Goal: Task Accomplishment & Management: Manage account settings

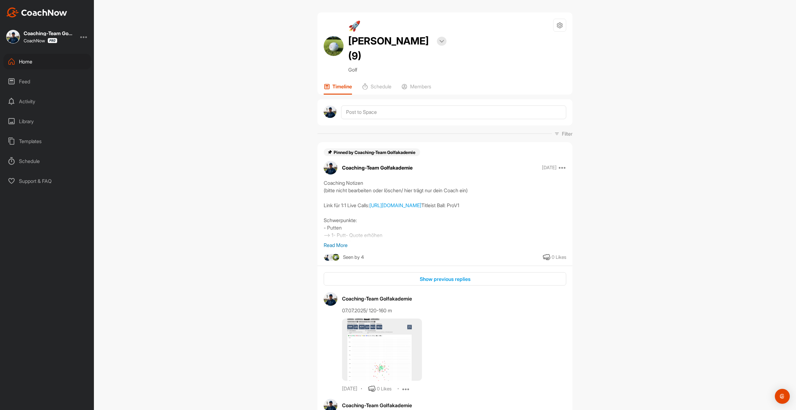
click at [34, 142] on div "Templates" at bounding box center [47, 141] width 88 height 16
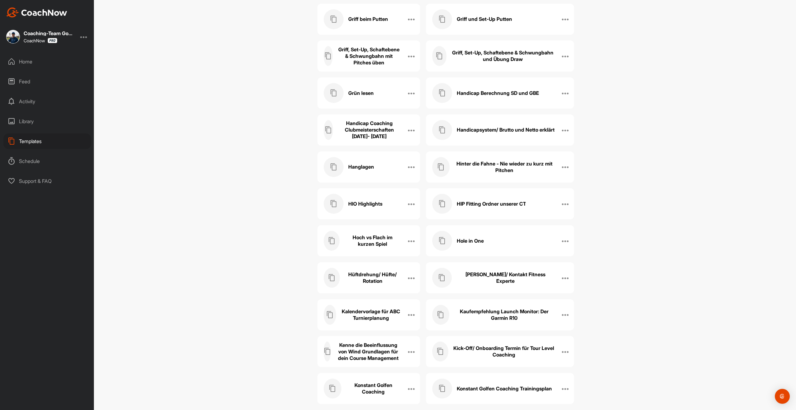
scroll to position [2179, 0]
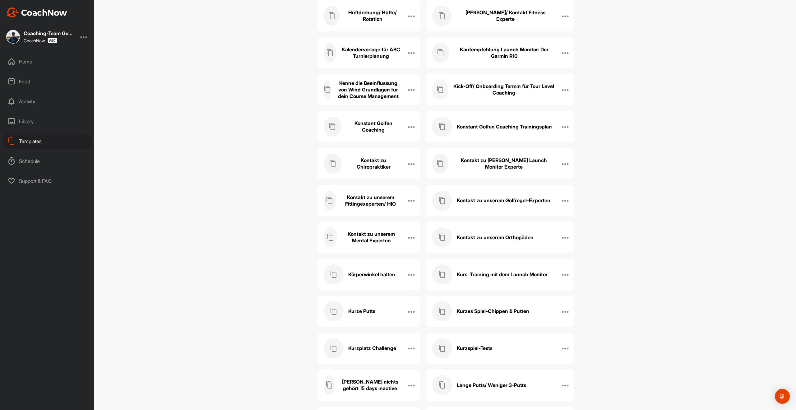
click at [376, 204] on h3 "Kontakt zu unserem Fittingexeperten/ HIO" at bounding box center [371, 200] width 60 height 13
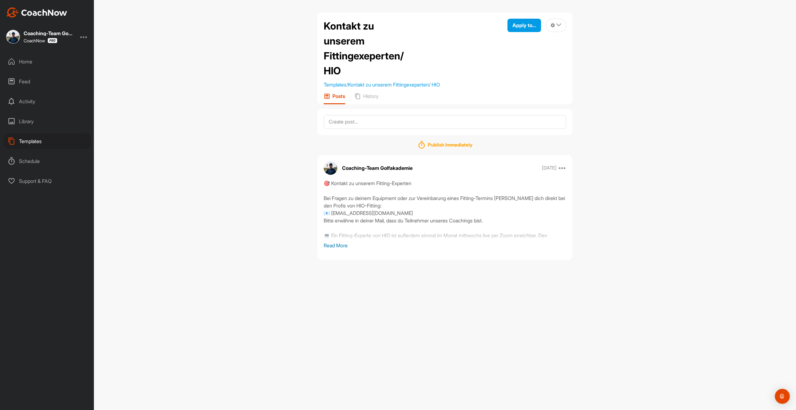
click at [340, 247] on p "Read More" at bounding box center [445, 245] width 243 height 7
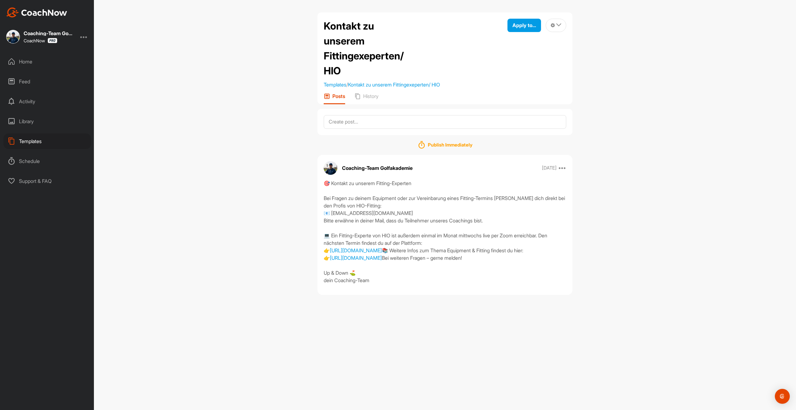
drag, startPoint x: 334, startPoint y: 191, endPoint x: 376, endPoint y: 324, distance: 139.2
click at [376, 295] on div "Coaching-Team Golfakademie Sep 05 2023 Copy to ... Edit Edit Tags Pin to top De…" at bounding box center [445, 225] width 255 height 140
copy div "🎯 Kontakt zu unserem Fitting-Experten Bei Fragen zu deinem Equipment oder zur V…"
click at [30, 62] on div "Home" at bounding box center [47, 62] width 88 height 16
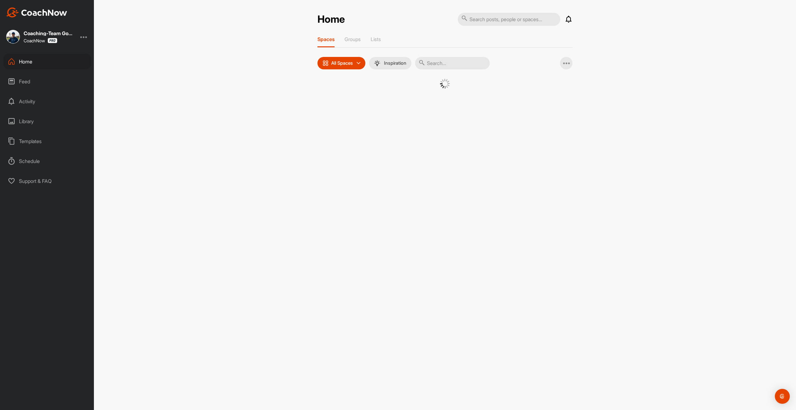
click at [459, 68] on input "text" at bounding box center [452, 63] width 75 height 12
type input "justin"
click at [398, 92] on div "�(" at bounding box center [387, 95] width 32 height 32
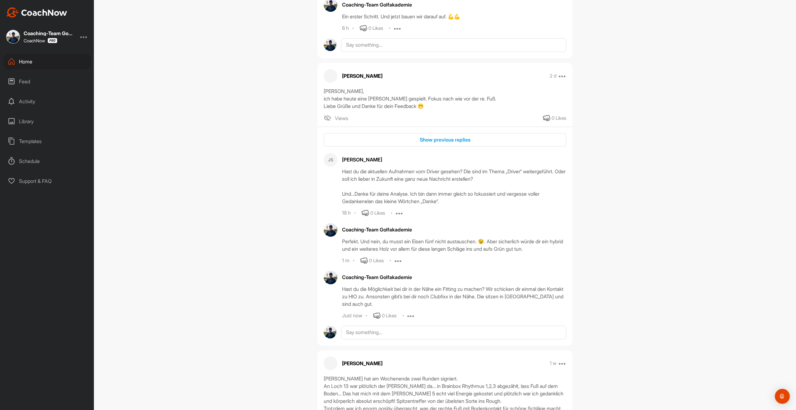
scroll to position [618, 0]
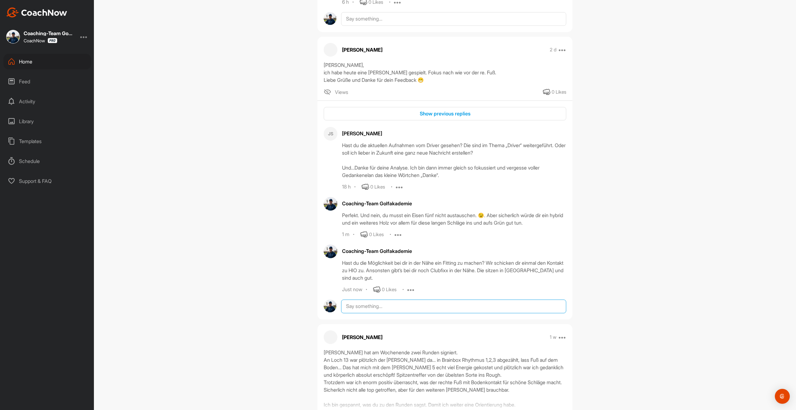
click at [357, 310] on textarea at bounding box center [453, 307] width 225 height 14
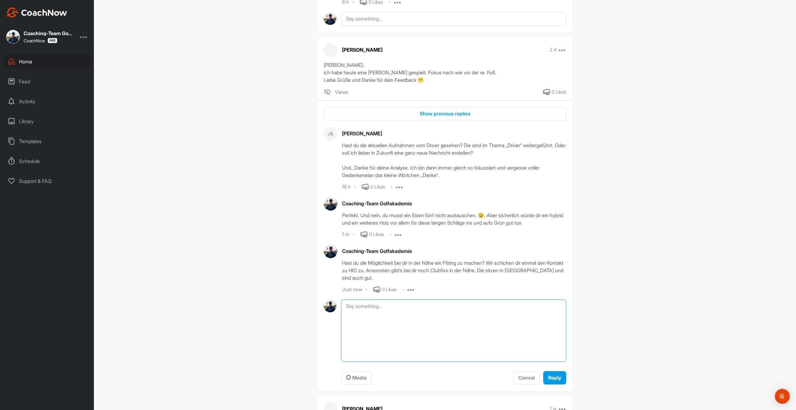
paste textarea "🎯 Kontakt zu unserem Fitting-Experten Bei Fragen zu deinem Equipment oder zur V…"
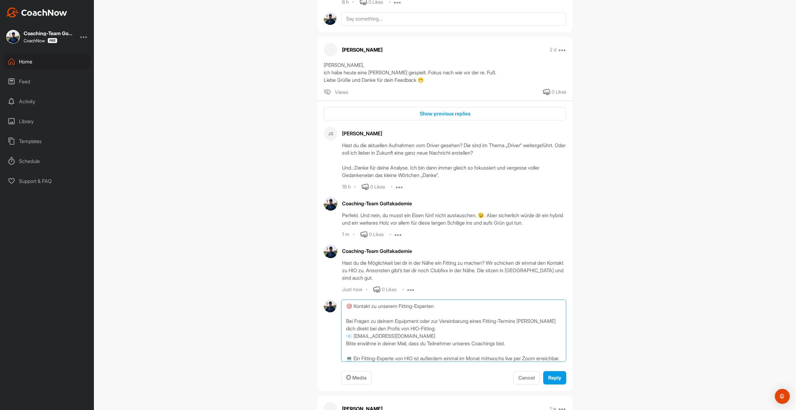
scroll to position [97, 0]
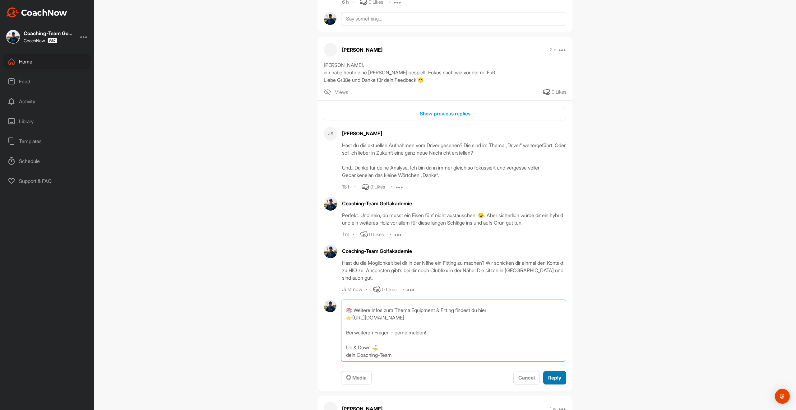
type textarea "🎯 Kontakt zu unserem Fitting-Experten Bei Fragen zu deinem Equipment oder zur V…"
click at [557, 381] on div "Reply" at bounding box center [555, 377] width 13 height 7
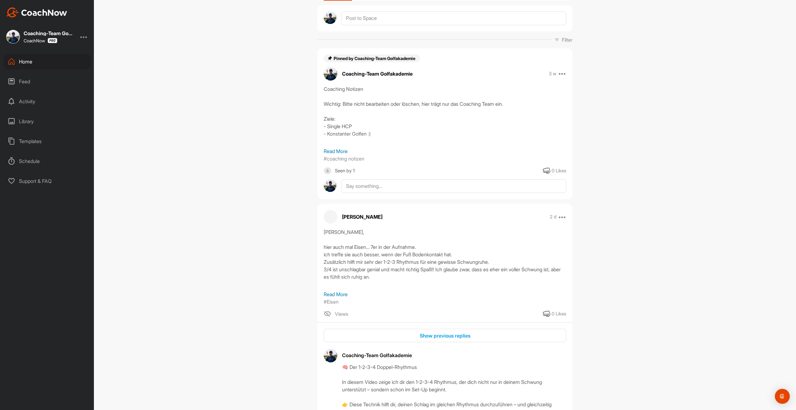
scroll to position [0, 0]
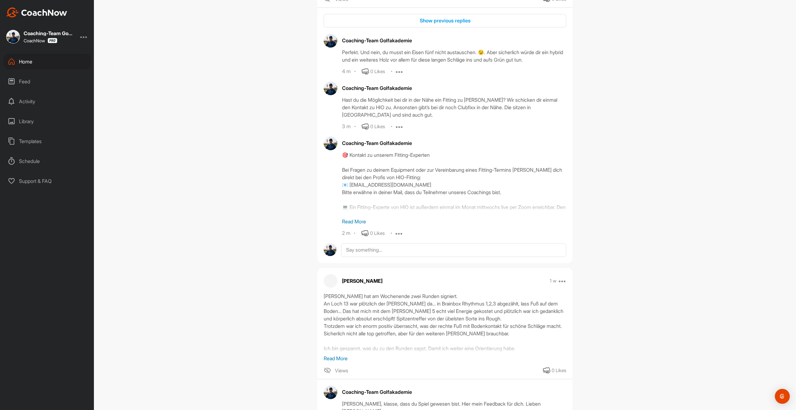
scroll to position [729, 0]
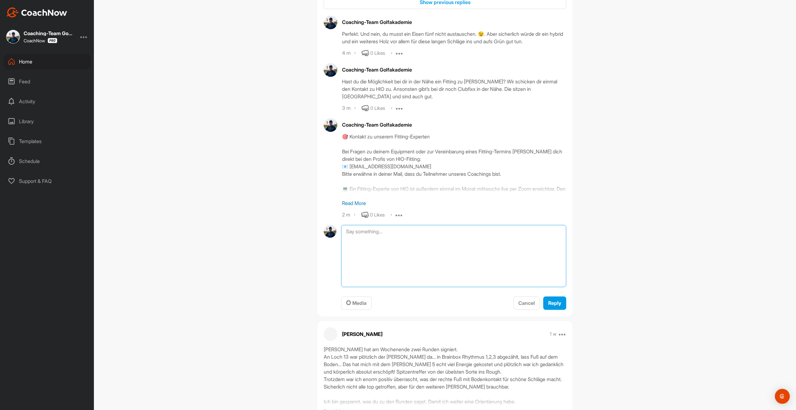
click at [375, 234] on textarea at bounding box center [453, 256] width 225 height 62
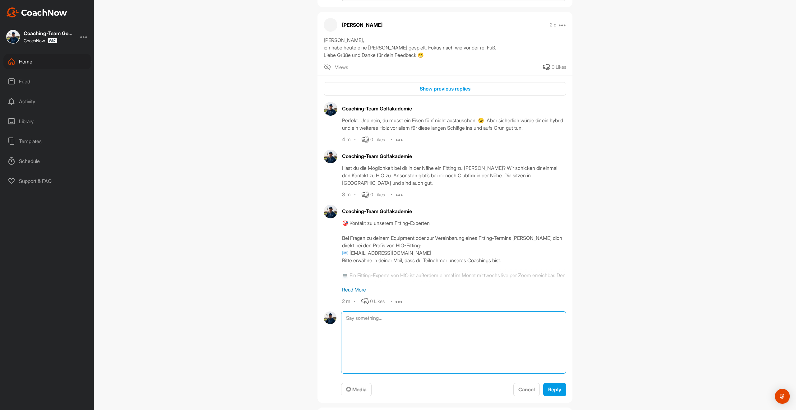
scroll to position [645, 0]
paste textarea "https://fabianbuenker.de/coachingtag-equipment-und-fitting-bei-hio/?utm_source=…"
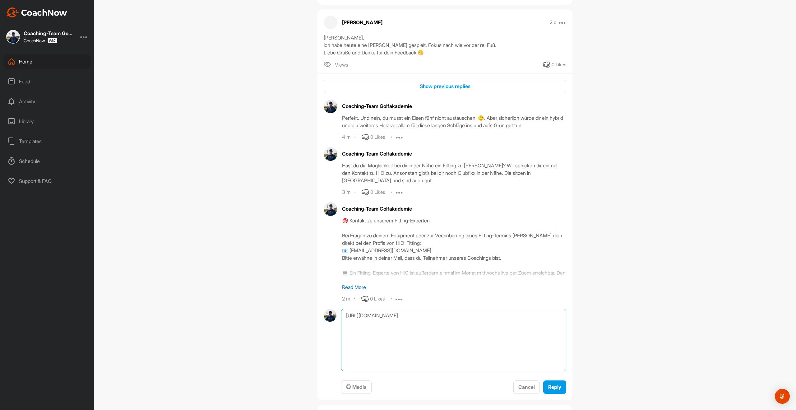
scroll to position [642, 0]
drag, startPoint x: 407, startPoint y: 338, endPoint x: 341, endPoint y: 325, distance: 66.6
click at [341, 325] on textarea "https://fabianbuenker.de/coachingtag-equipment-und-fitting-bei-hio/?utm_source=…" at bounding box center [453, 342] width 225 height 62
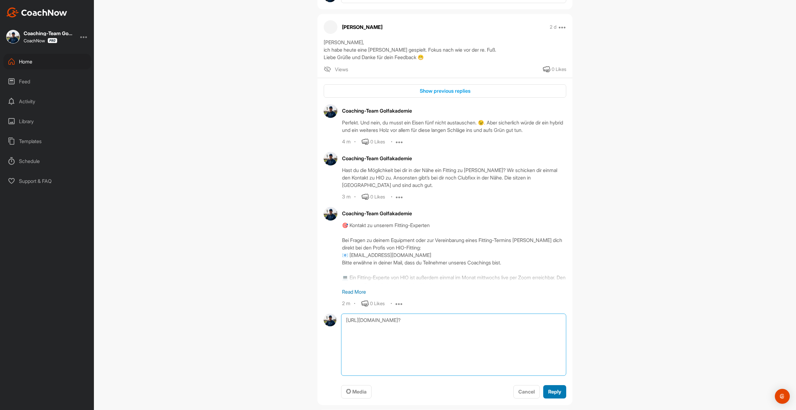
type textarea "https://fabianbuenker.de/coachingtag-equipment-und-fitting-bei-hio/?"
click at [557, 391] on span "Reply" at bounding box center [555, 392] width 13 height 6
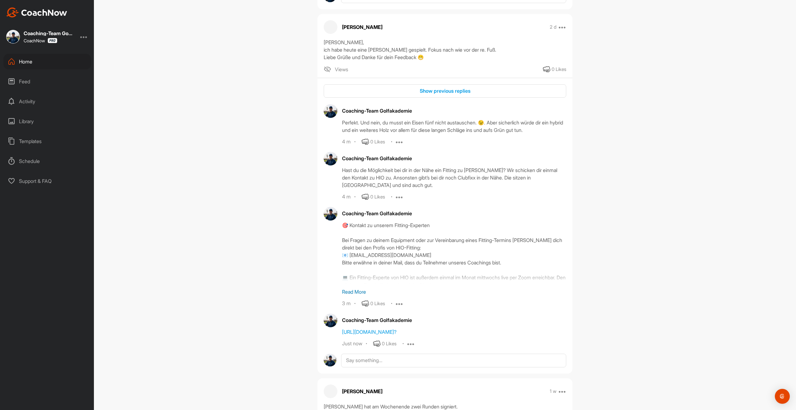
click at [26, 61] on div "Home" at bounding box center [47, 62] width 88 height 16
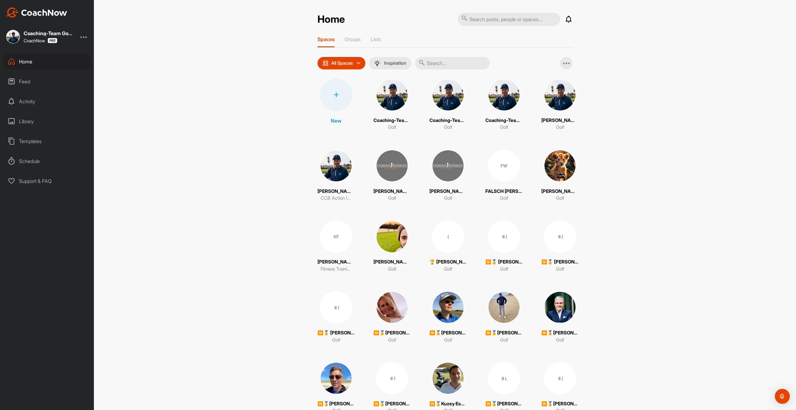
click at [466, 65] on input "text" at bounding box center [452, 63] width 75 height 12
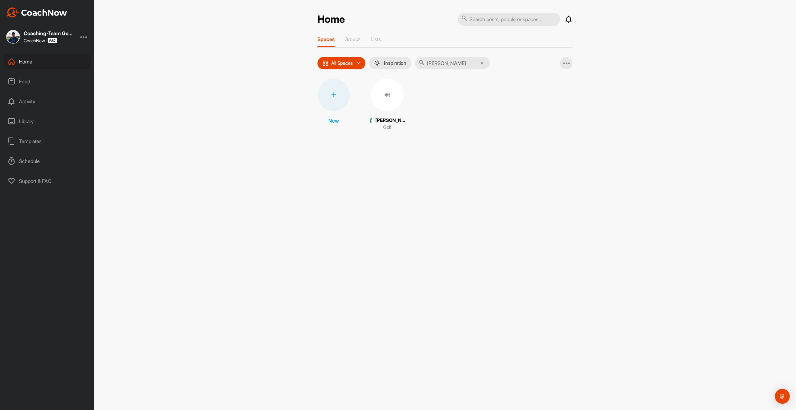
type input "walter"
click at [388, 104] on div "�(" at bounding box center [387, 95] width 32 height 32
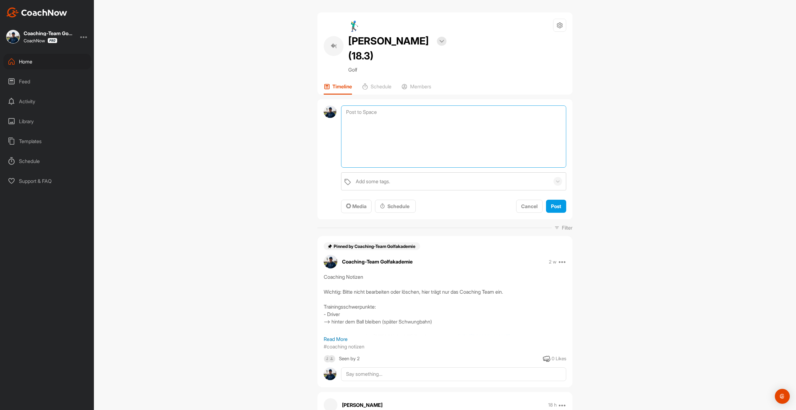
click at [385, 105] on textarea at bounding box center [453, 136] width 225 height 62
paste textarea "https://fabianbuenker.de/coachingtag-equipment-und-fitting-bei-hio/?utm_source=…"
drag, startPoint x: 416, startPoint y: 123, endPoint x: 384, endPoint y: 105, distance: 37.2
click at [384, 105] on textarea "hier ist der Link zum Coachingtag: https://fabianbuenker.de/coachingtag-equipme…" at bounding box center [453, 136] width 225 height 62
type textarea "hier ist der Link zum Coachingtag: https://fabianbuenker.de/coachingtag-equipme…"
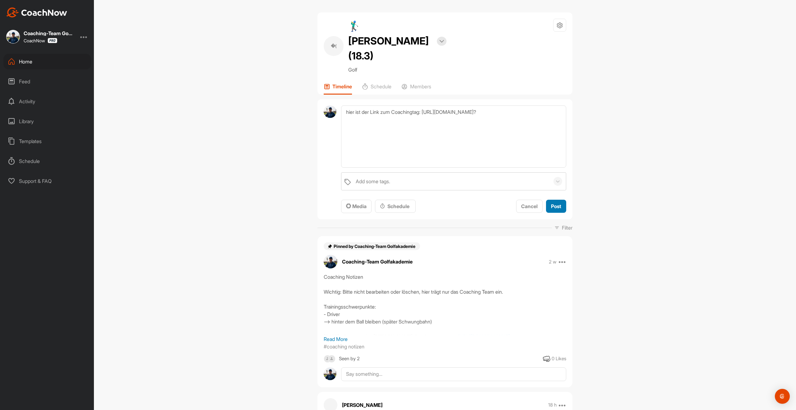
click at [559, 200] on button "Post" at bounding box center [556, 206] width 20 height 13
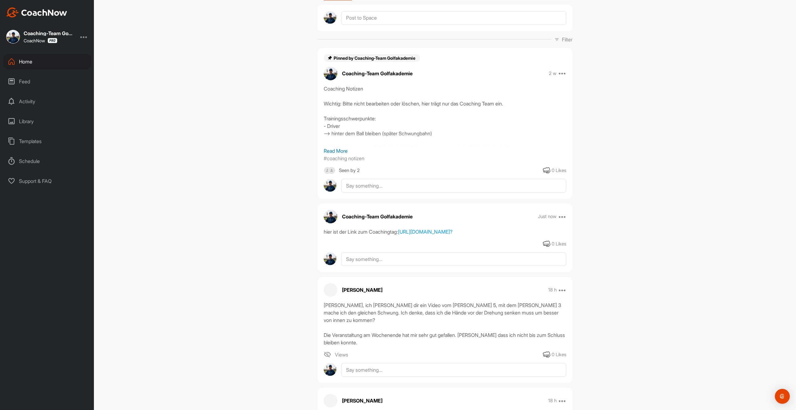
scroll to position [94, 0]
click at [19, 61] on div "Home" at bounding box center [47, 62] width 88 height 16
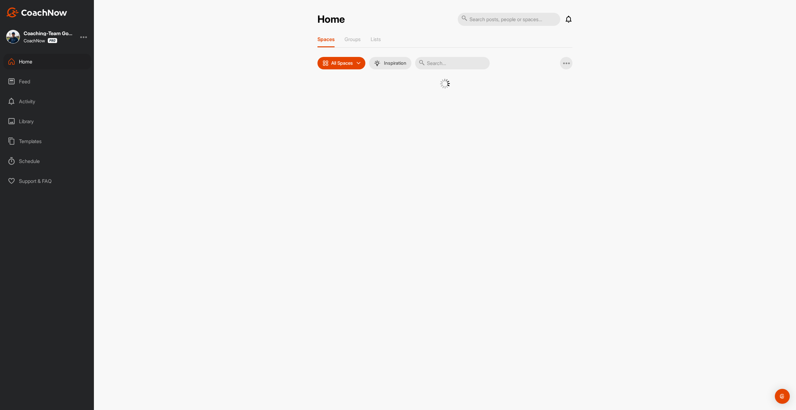
click at [437, 61] on input "text" at bounding box center [452, 63] width 75 height 12
type input "matthias gaa"
click at [385, 103] on div "�(" at bounding box center [387, 95] width 32 height 32
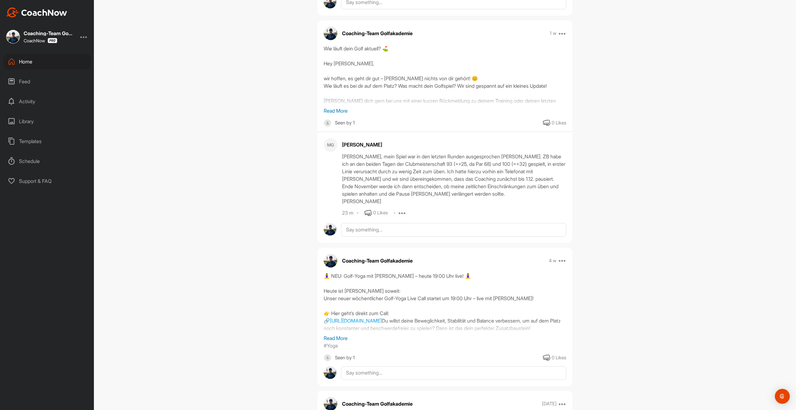
scroll to position [376, 0]
drag, startPoint x: 353, startPoint y: 150, endPoint x: 349, endPoint y: 153, distance: 5.5
click at [353, 151] on div "Matthias Gaab Hallo Marie, mein Spiel war in den letzten Runden ausgesprochen s…" at bounding box center [454, 177] width 224 height 79
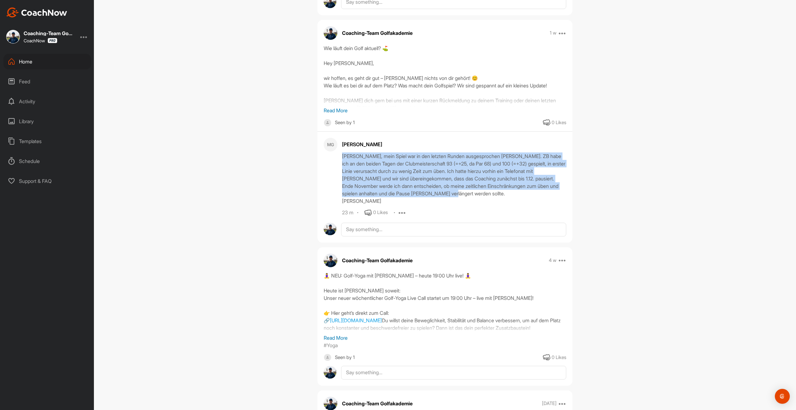
drag, startPoint x: 343, startPoint y: 156, endPoint x: 476, endPoint y: 193, distance: 138.4
click at [476, 193] on div "Hallo Marie, mein Spiel war in den letzten Runden ausgesprochen schlecht. ZB ha…" at bounding box center [454, 178] width 224 height 52
copy div "Hallo Marie, mein Spiel war in den letzten Runden ausgesprochen schlecht. ZB ha…"
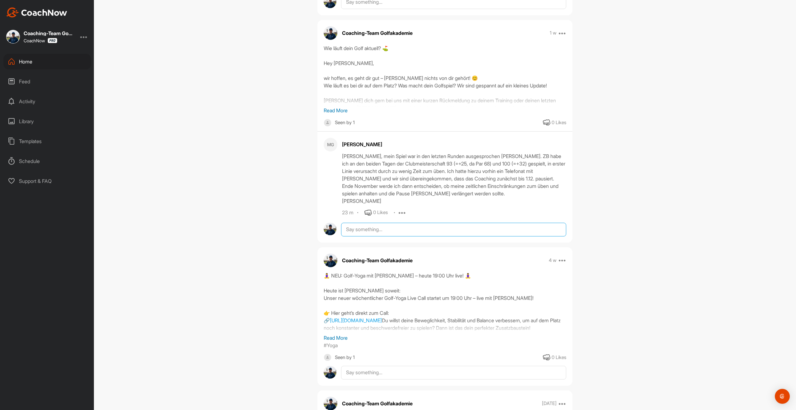
click at [388, 233] on textarea at bounding box center [453, 230] width 225 height 14
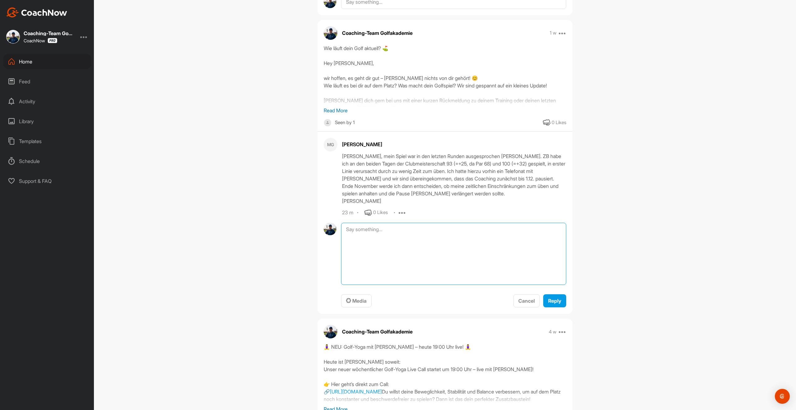
paste textarea "Lieber [Name], vielen Dank für deine offene Rückmeldung – ich kann total nachvo…"
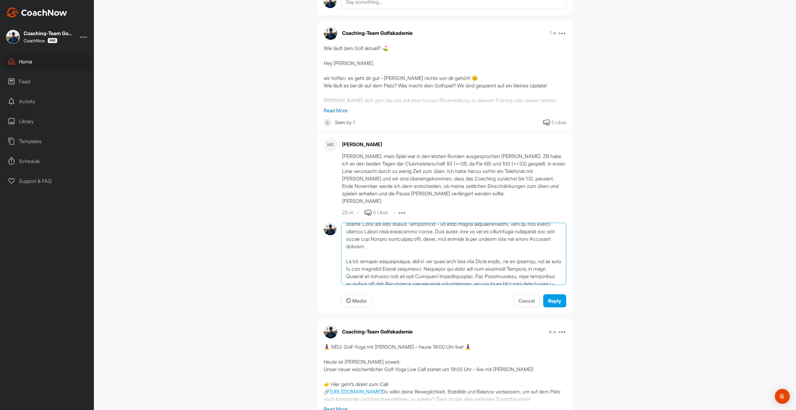
scroll to position [0, 0]
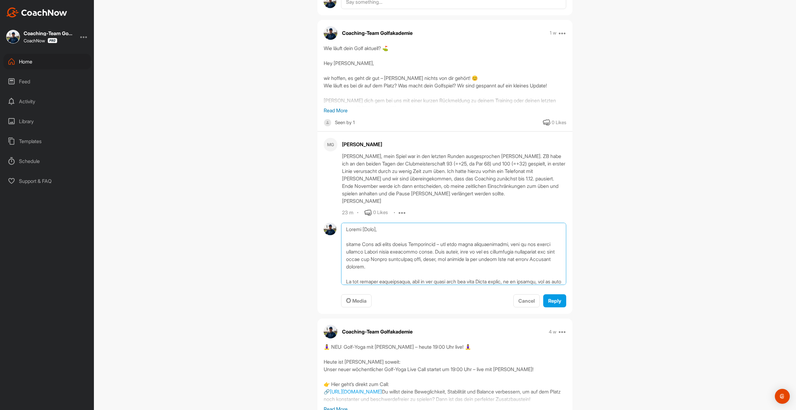
drag, startPoint x: 380, startPoint y: 229, endPoint x: 343, endPoint y: 230, distance: 36.4
click at [343, 230] on textarea at bounding box center [453, 254] width 225 height 62
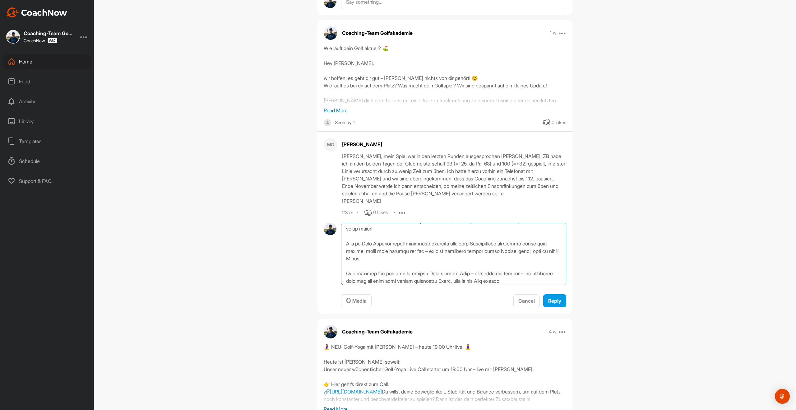
scroll to position [85, 0]
click at [526, 282] on textarea at bounding box center [453, 254] width 225 height 62
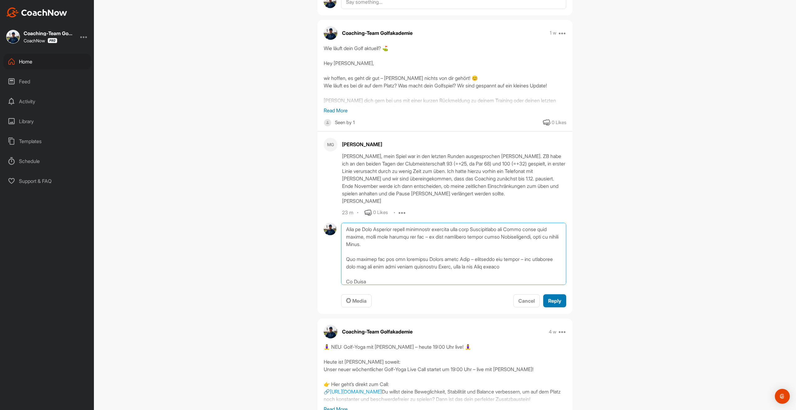
type textarea "Hallo Matthias, vielen Dank für deine offene Rückmeldung – ich kann total nachv…"
click at [558, 301] on span "Reply" at bounding box center [555, 301] width 13 height 6
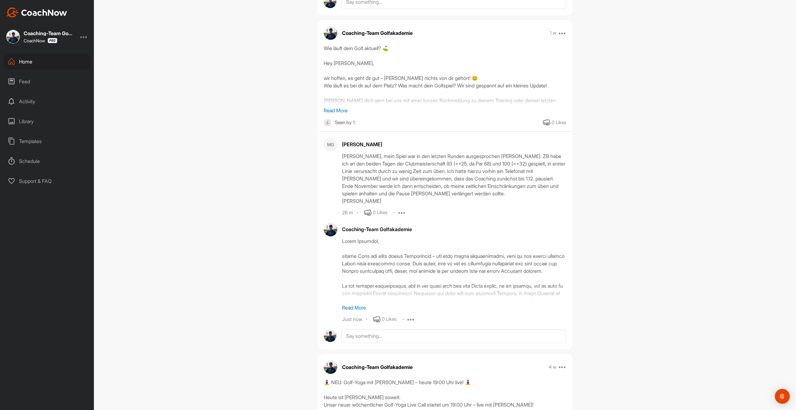
scroll to position [376, 0]
click at [34, 65] on div "Home" at bounding box center [47, 62] width 88 height 16
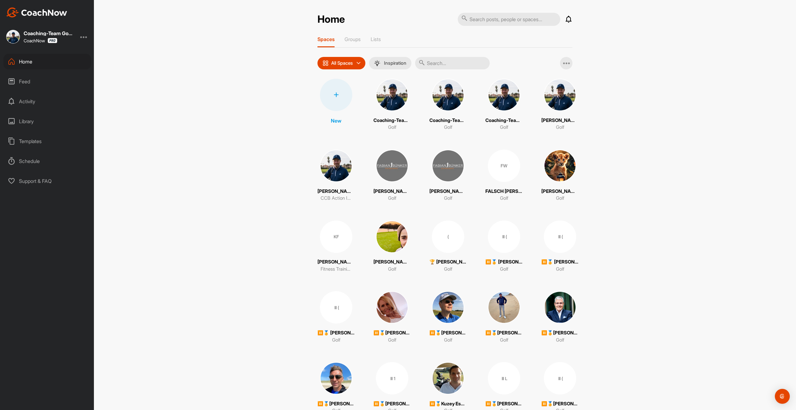
click at [432, 64] on input "text" at bounding box center [452, 63] width 75 height 12
paste input "Matthias Schwarz"
type input "Matthias Schwarz"
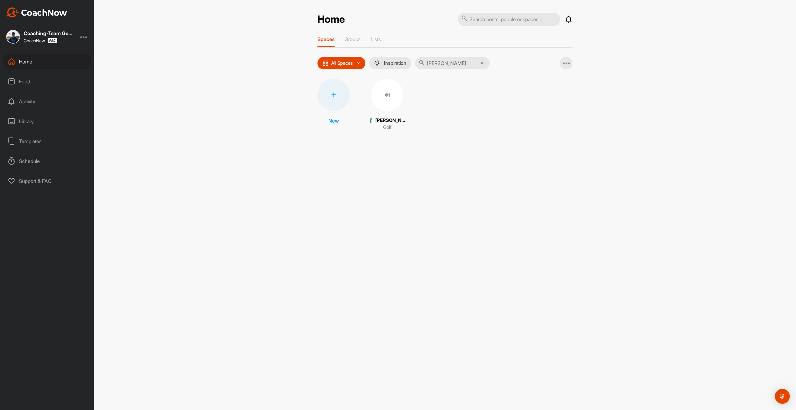
click at [390, 95] on div "�(" at bounding box center [387, 95] width 32 height 32
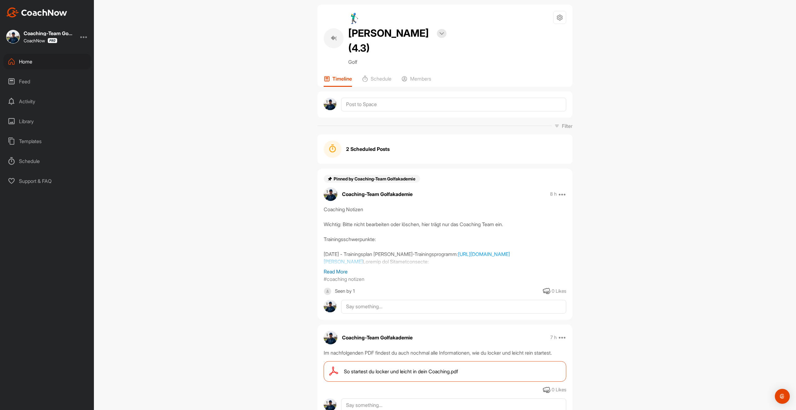
scroll to position [8, 0]
click at [34, 59] on div "Home" at bounding box center [47, 62] width 88 height 16
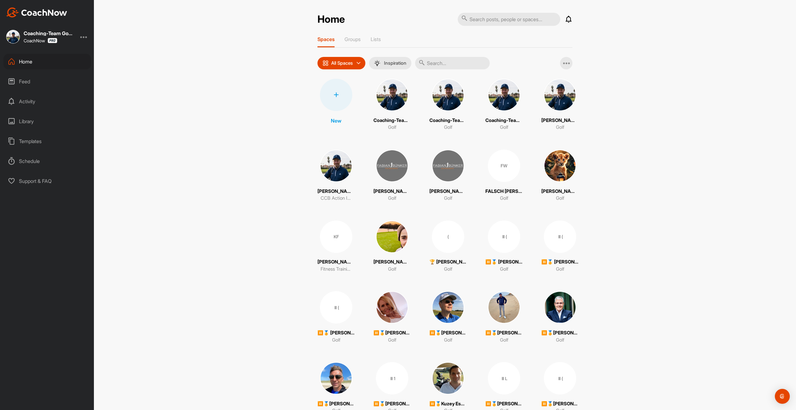
click at [338, 108] on div at bounding box center [336, 95] width 32 height 32
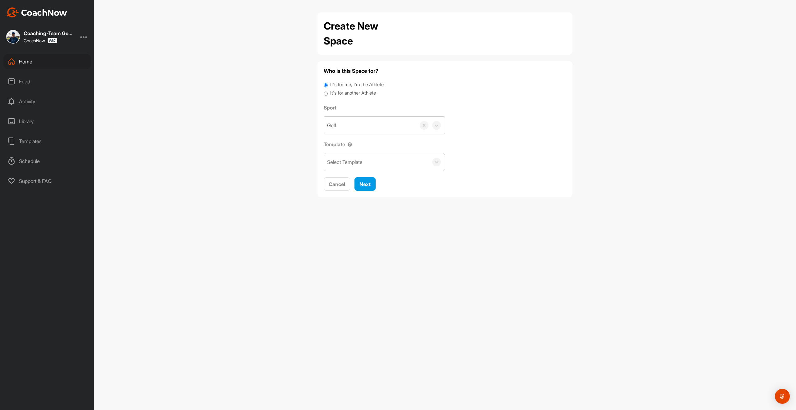
click at [330, 93] on label "It's for another Athlete" at bounding box center [353, 93] width 46 height 7
click at [328, 93] on input "It's for another Athlete" at bounding box center [326, 94] width 4 height 8
radio input "true"
click at [362, 123] on div "Search by name or email" at bounding box center [354, 125] width 54 height 7
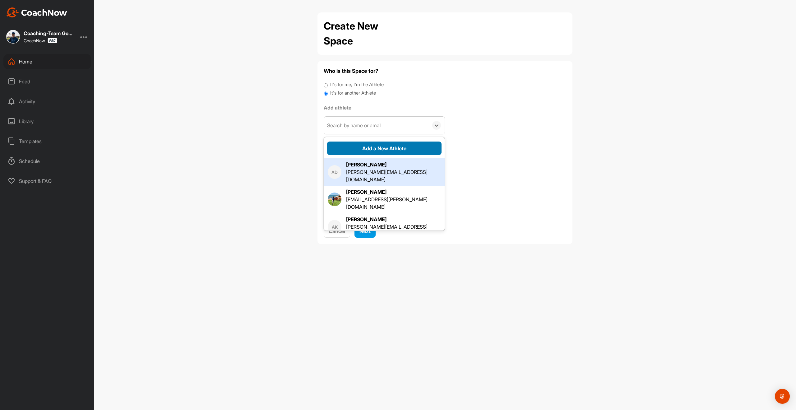
click at [377, 148] on button "Add a New Athlete" at bounding box center [384, 148] width 114 height 13
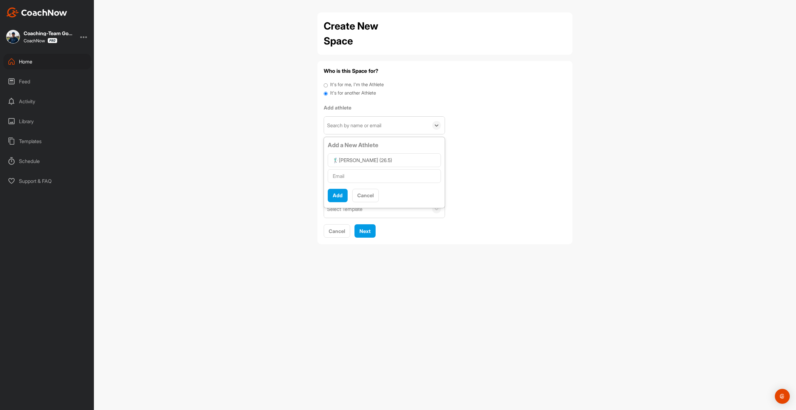
type input "🏌‍♂[PERSON_NAME] (26.5)"
click at [370, 176] on input "text" at bounding box center [384, 176] width 113 height 14
type input "[EMAIL_ADDRESS][DOMAIN_NAME]"
click at [344, 195] on button "Add" at bounding box center [338, 195] width 20 height 13
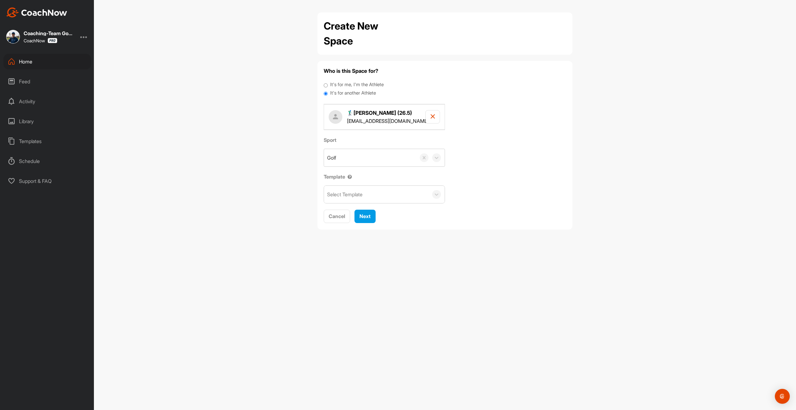
click at [346, 197] on div "Select Template" at bounding box center [344, 194] width 35 height 7
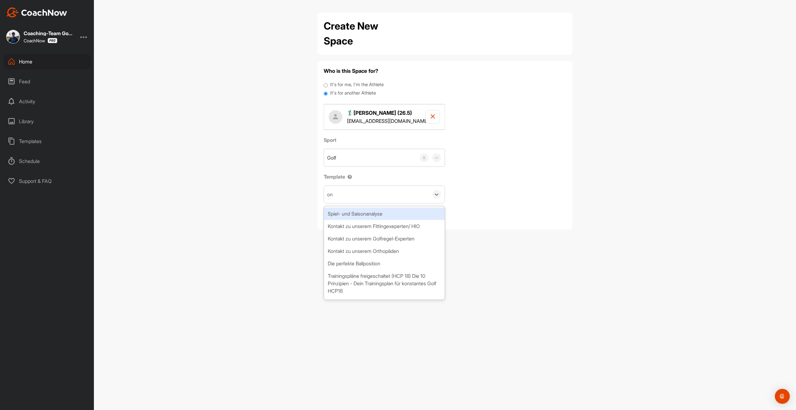
type input "onb"
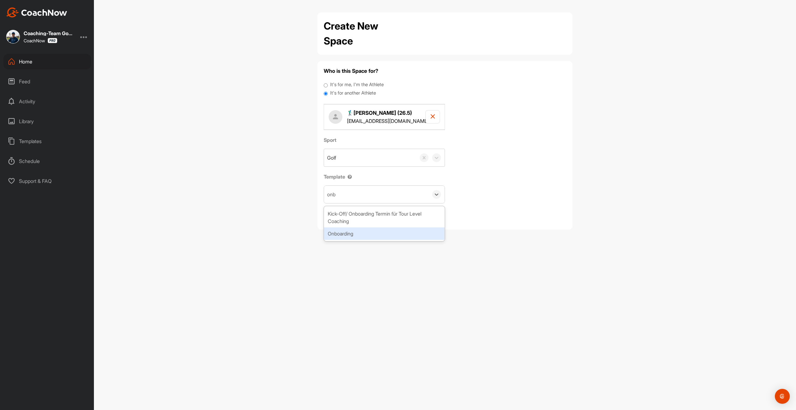
click at [341, 232] on div "Onboarding" at bounding box center [384, 233] width 121 height 12
click at [359, 215] on button "Next" at bounding box center [365, 216] width 21 height 13
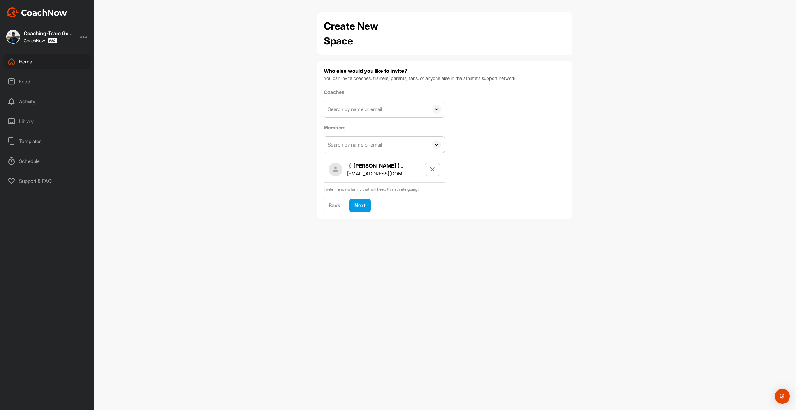
click at [355, 105] on input "text" at bounding box center [376, 109] width 105 height 16
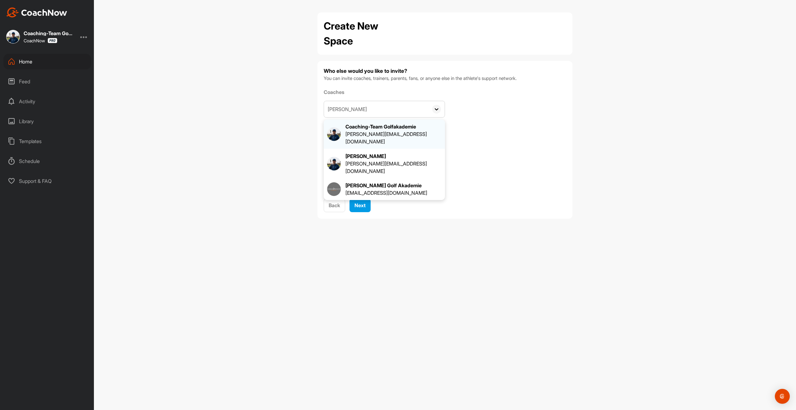
type input "fabian"
click at [369, 133] on div "[PERSON_NAME][EMAIL_ADDRESS][DOMAIN_NAME]" at bounding box center [394, 137] width 96 height 15
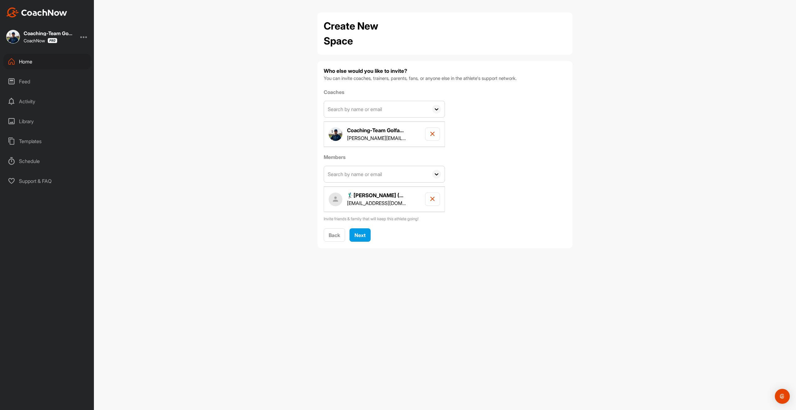
click at [353, 180] on input "text" at bounding box center [376, 174] width 105 height 16
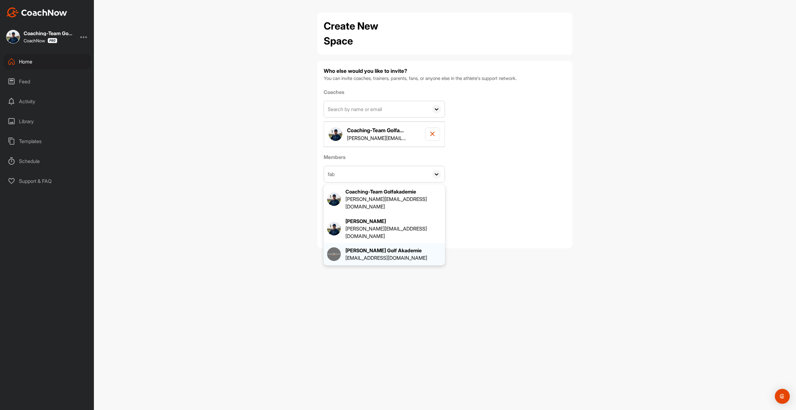
type input "fab"
click at [358, 247] on div "[PERSON_NAME] Golf Akademie" at bounding box center [387, 250] width 82 height 7
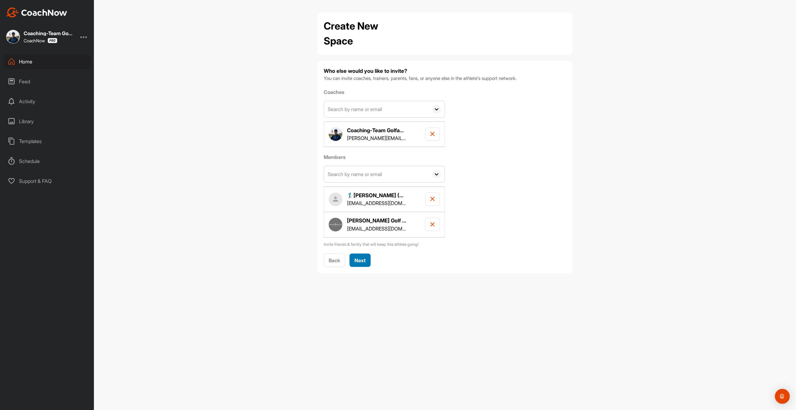
click at [363, 254] on button "Next" at bounding box center [360, 260] width 21 height 13
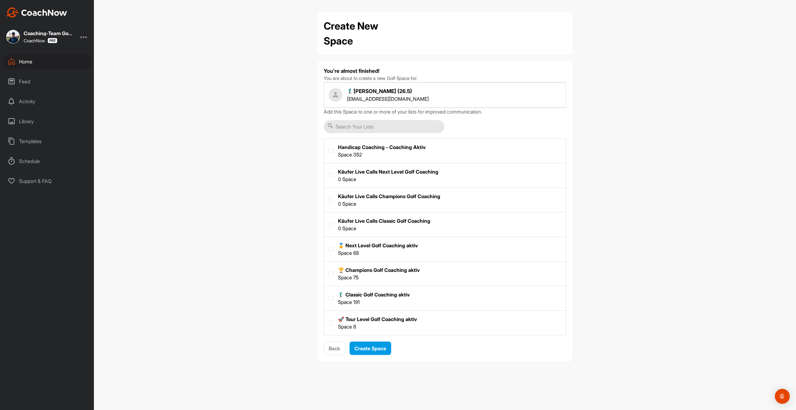
drag, startPoint x: 334, startPoint y: 150, endPoint x: 337, endPoint y: 155, distance: 5.9
click at [334, 150] on label at bounding box center [445, 150] width 242 height 23
click at [329, 149] on input "checkbox" at bounding box center [329, 148] width 0 height 0
checkbox input "true"
click at [331, 299] on label at bounding box center [331, 298] width 5 height 5
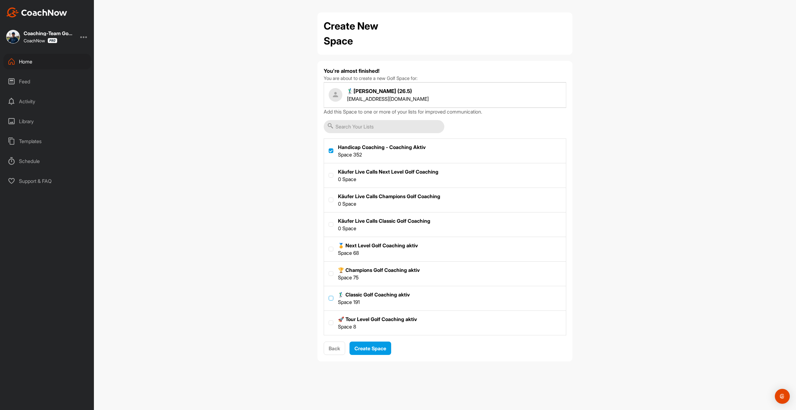
click at [329, 296] on input "checkbox" at bounding box center [329, 296] width 0 height 0
checkbox input "true"
click at [372, 348] on span "Create Space" at bounding box center [371, 348] width 32 height 6
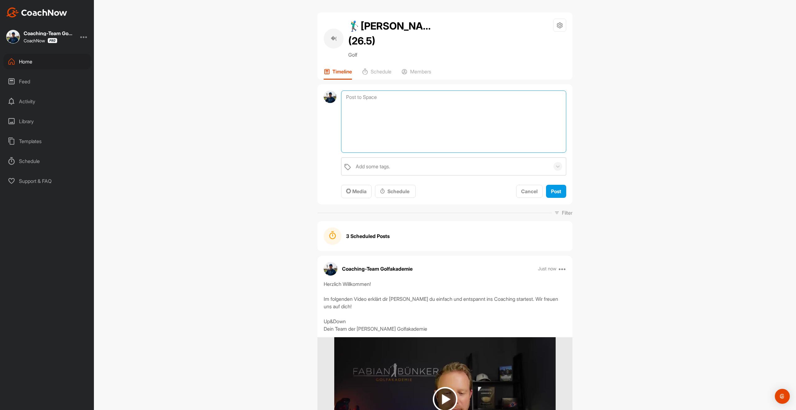
click at [396, 94] on textarea at bounding box center [453, 122] width 225 height 62
paste textarea "Coaching Notizen Wichtig: Bitte nicht bearbeiten oder löschen, hier trägt nur d…"
type textarea "Coaching Notizen Wichtig: Bitte nicht bearbeiten oder löschen, hier trägt nur d…"
click at [385, 167] on div "Add some tags." at bounding box center [373, 166] width 35 height 7
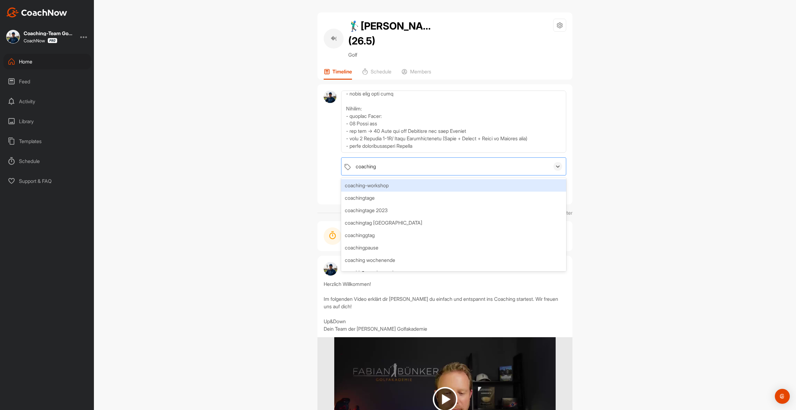
type input "coaching n"
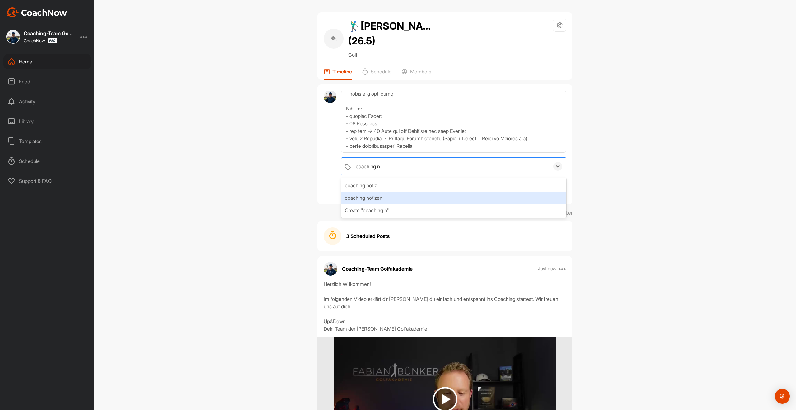
click at [385, 194] on div "coaching notizen" at bounding box center [453, 198] width 225 height 12
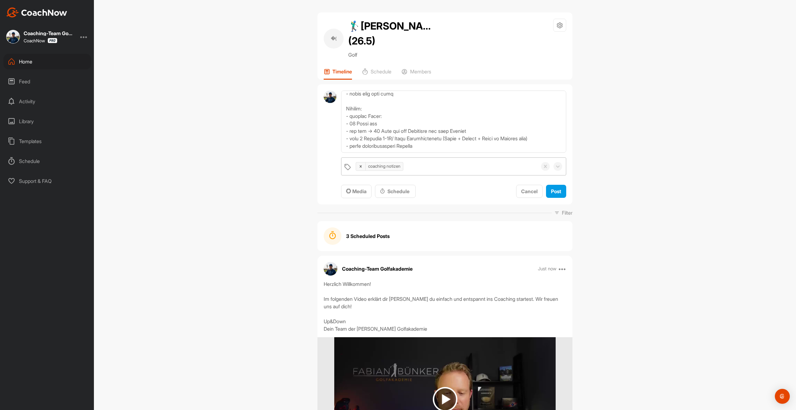
click at [634, 179] on div "�( 🏌‍♂Dieter Bramann (26.5) Golf Space Settings Your Notifications Timeline Sch…" at bounding box center [445, 205] width 703 height 410
click at [553, 191] on span "Post" at bounding box center [556, 191] width 10 height 6
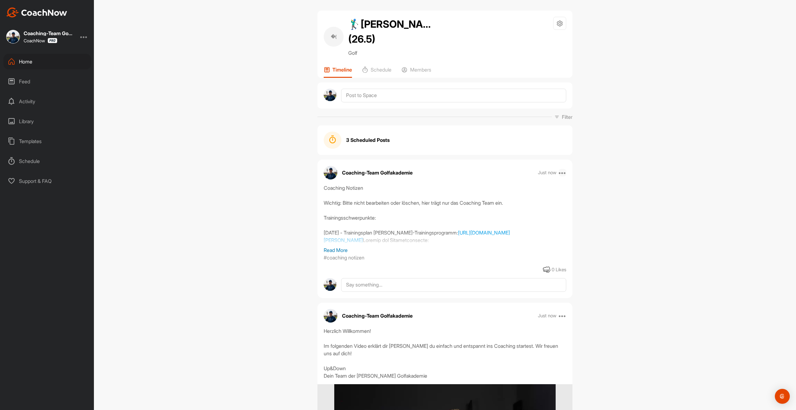
click at [565, 174] on icon at bounding box center [562, 172] width 7 height 7
click at [512, 270] on button "Pin to top" at bounding box center [525, 275] width 84 height 21
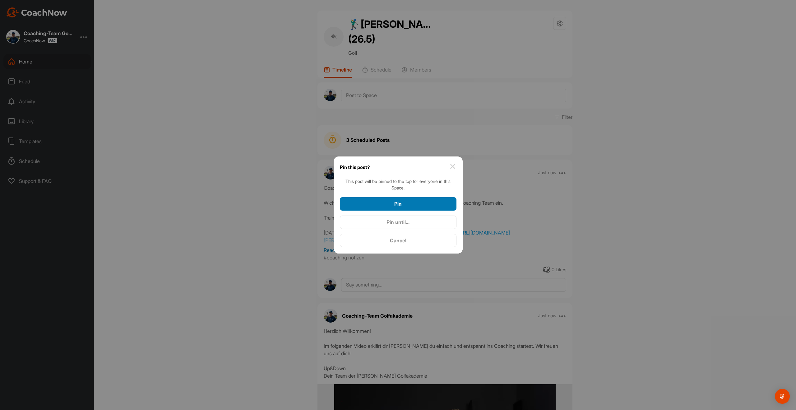
click at [418, 203] on div "Pin" at bounding box center [398, 203] width 107 height 7
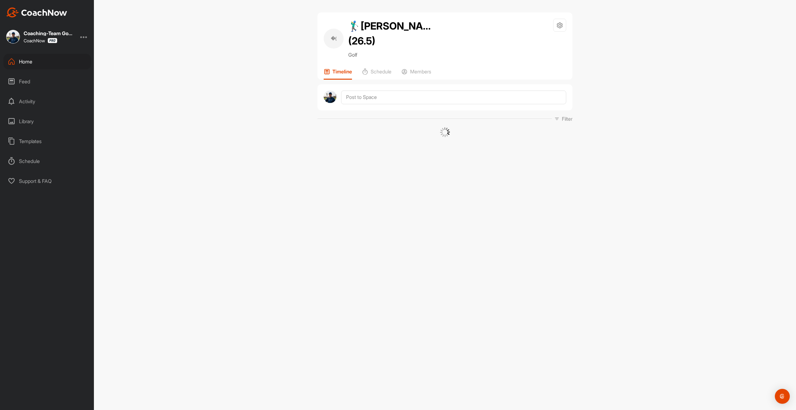
scroll to position [0, 0]
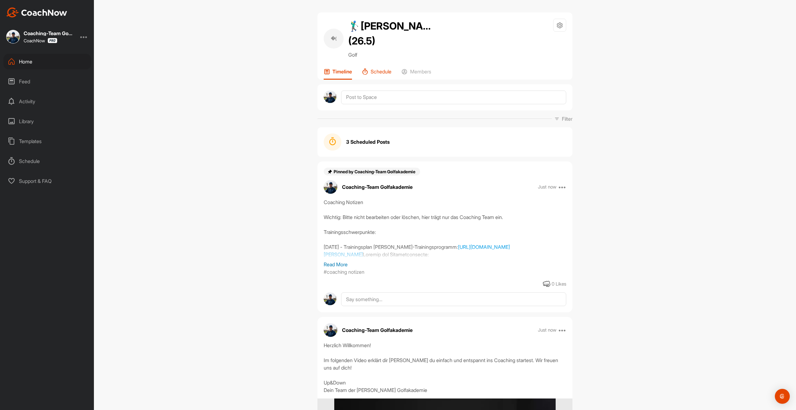
click at [380, 69] on p "Schedule" at bounding box center [381, 71] width 21 height 6
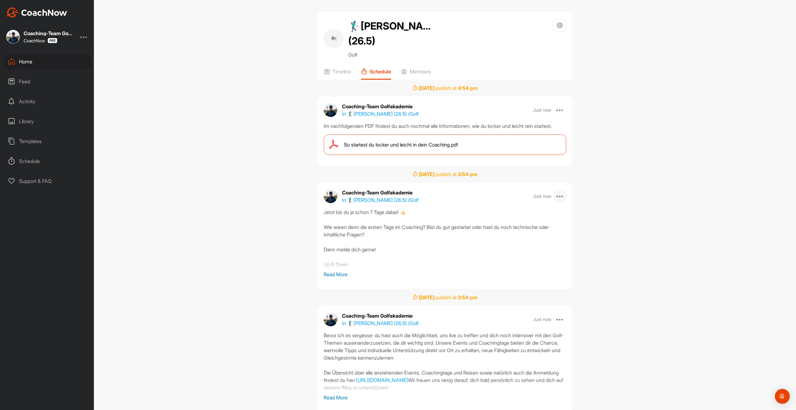
click at [563, 203] on div at bounding box center [560, 196] width 12 height 12
click at [509, 223] on button "Edit" at bounding box center [525, 214] width 84 height 21
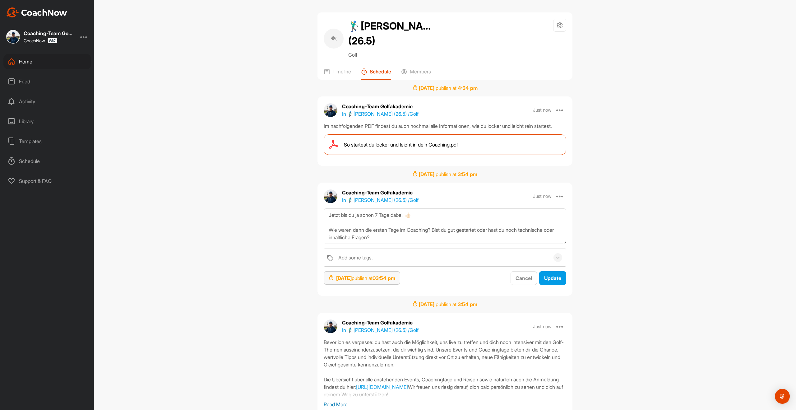
click at [368, 285] on div "Sep 30, 2025 publish at 03:54 pm" at bounding box center [362, 277] width 77 height 13
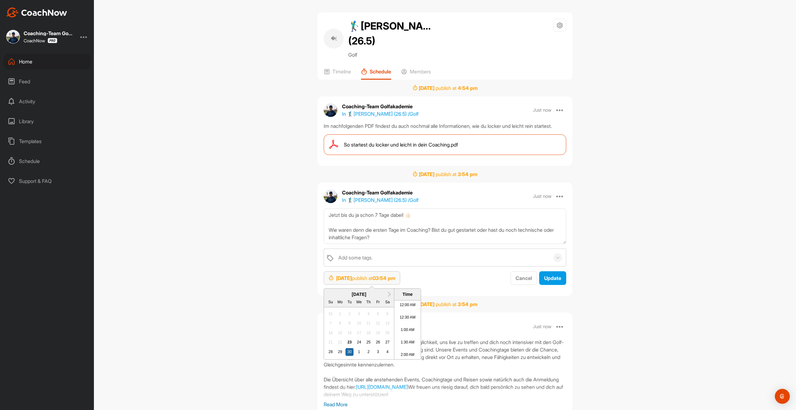
scroll to position [363, 0]
click at [361, 356] on div "1" at bounding box center [359, 352] width 8 height 8
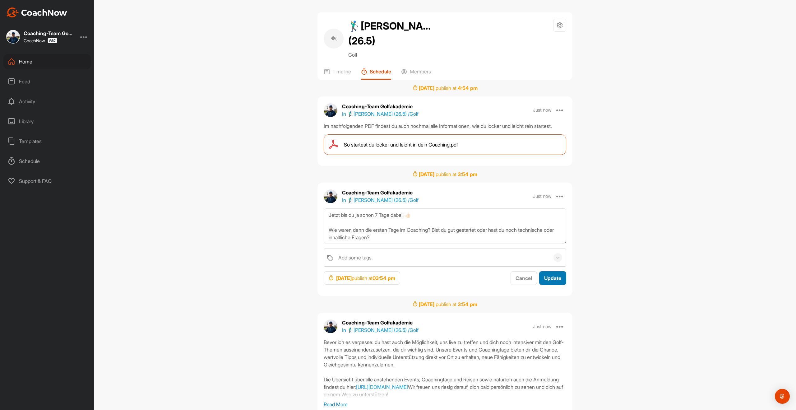
click at [559, 282] on button "Update" at bounding box center [552, 278] width 27 height 14
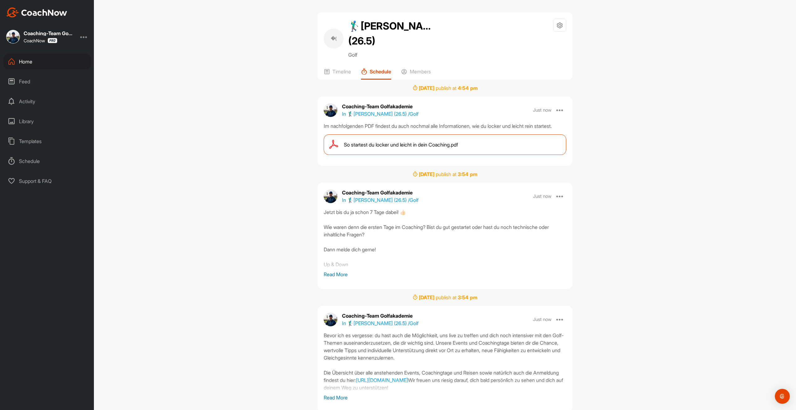
scroll to position [1, 0]
click at [415, 68] on p "Members" at bounding box center [420, 71] width 21 height 6
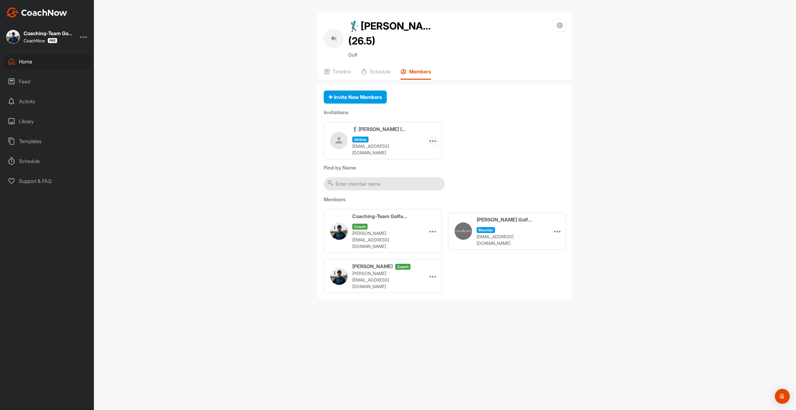
click at [432, 137] on icon at bounding box center [433, 140] width 7 height 7
click at [417, 196] on li "Copy Link" at bounding box center [421, 197] width 33 height 20
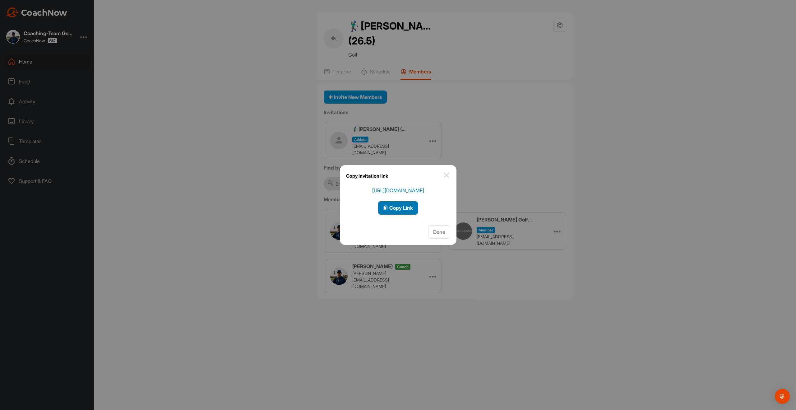
click at [406, 203] on button "Copy Link" at bounding box center [398, 207] width 40 height 13
